Goal: Task Accomplishment & Management: Manage account settings

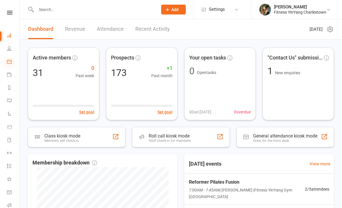
click at [8, 63] on icon at bounding box center [9, 61] width 5 height 5
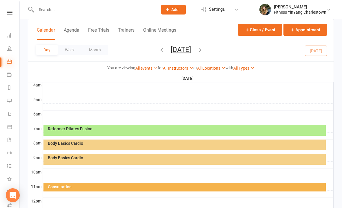
scroll to position [95, 0]
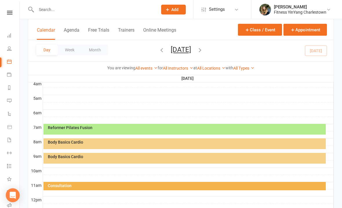
click at [129, 123] on div at bounding box center [188, 120] width 290 height 7
click at [99, 129] on div "Reformer Pilates Fusion" at bounding box center [185, 127] width 277 height 4
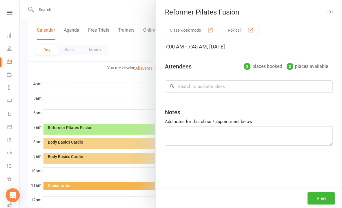
click at [74, 126] on div at bounding box center [181, 104] width 322 height 208
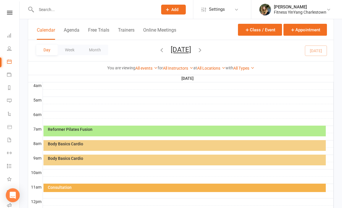
scroll to position [94, 0]
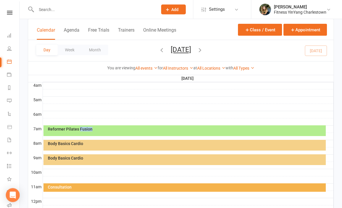
click at [147, 131] on div "Reformer Pilates Fusion" at bounding box center [184, 130] width 282 height 11
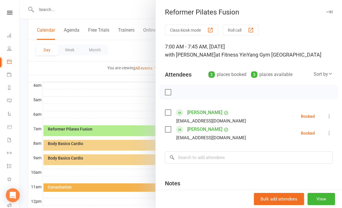
click at [329, 132] on icon at bounding box center [329, 133] width 6 height 6
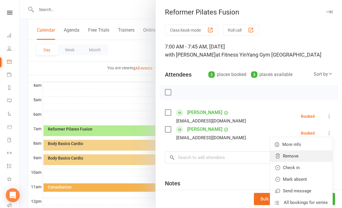
click at [291, 157] on link "Remove" at bounding box center [301, 156] width 62 height 12
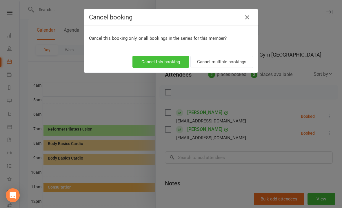
click at [158, 58] on button "Cancel this booking" at bounding box center [160, 62] width 56 height 12
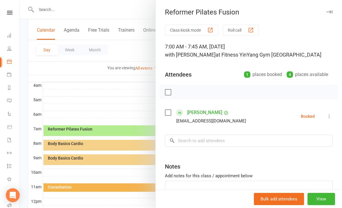
click at [166, 110] on label at bounding box center [168, 112] width 6 height 6
click at [337, 116] on div "Class kiosk mode Roll call 7:00 AM - 7:45 AM, [DATE] with [PERSON_NAME] at Fitn…" at bounding box center [249, 127] width 186 height 204
click at [327, 118] on icon at bounding box center [329, 116] width 6 height 6
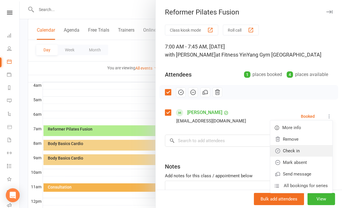
click at [295, 152] on link "Check in" at bounding box center [301, 151] width 62 height 12
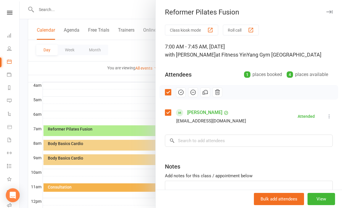
click at [89, 86] on div at bounding box center [181, 104] width 322 height 208
